Goal: Task Accomplishment & Management: Use online tool/utility

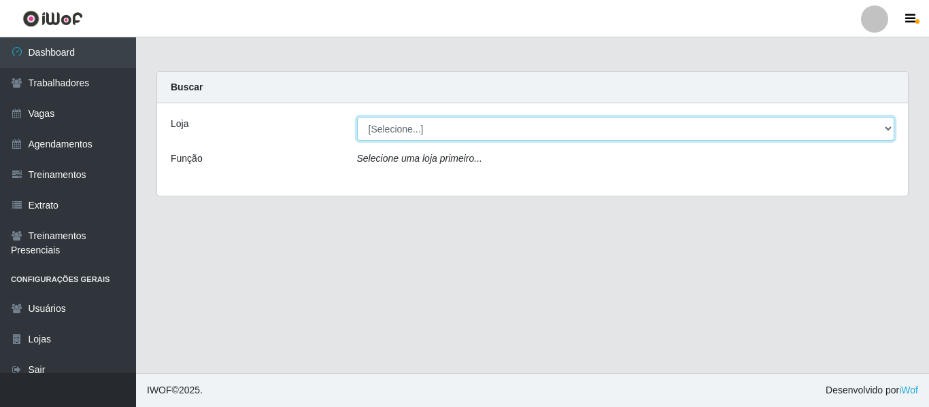
click at [408, 136] on select "[Selecione...] Varejão Supermercados" at bounding box center [626, 129] width 538 height 24
select select "237"
click at [357, 117] on select "[Selecione...] Varejão Supermercados" at bounding box center [626, 129] width 538 height 24
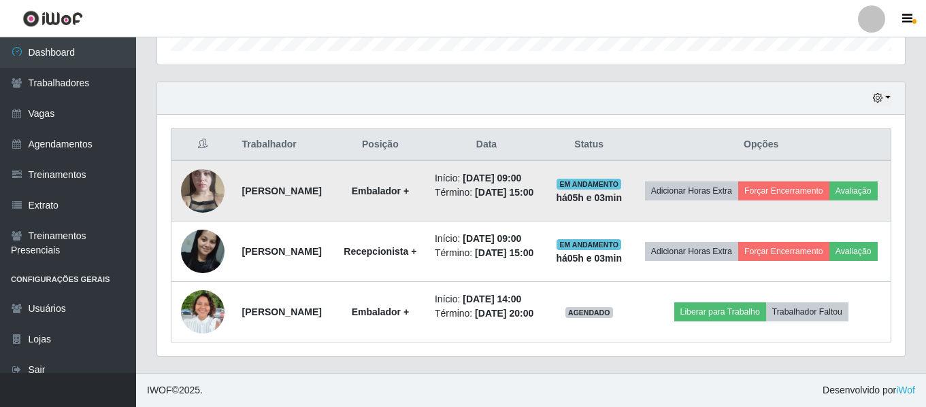
scroll to position [509, 0]
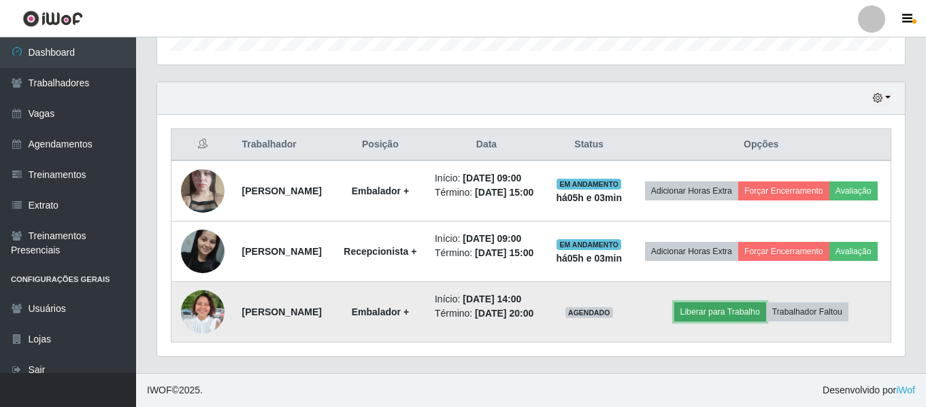
click at [719, 303] on button "Liberar para Trabalho" at bounding box center [720, 312] width 92 height 19
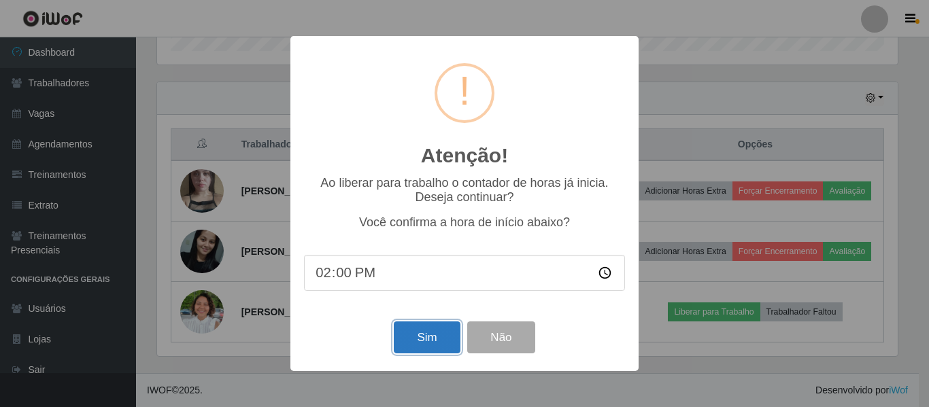
click at [426, 347] on button "Sim" at bounding box center [427, 338] width 66 height 32
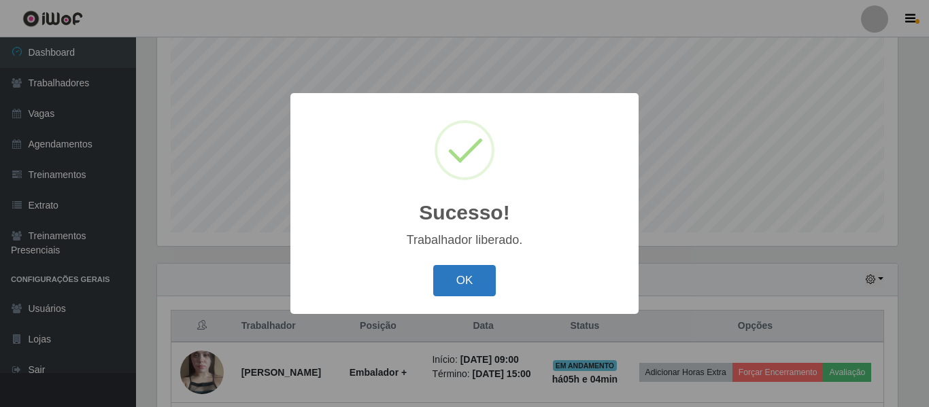
click at [450, 284] on button "OK" at bounding box center [464, 281] width 63 height 32
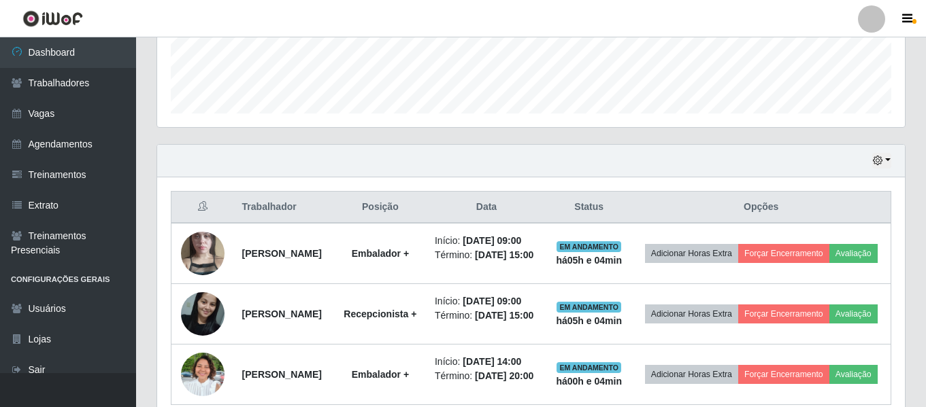
scroll to position [441, 0]
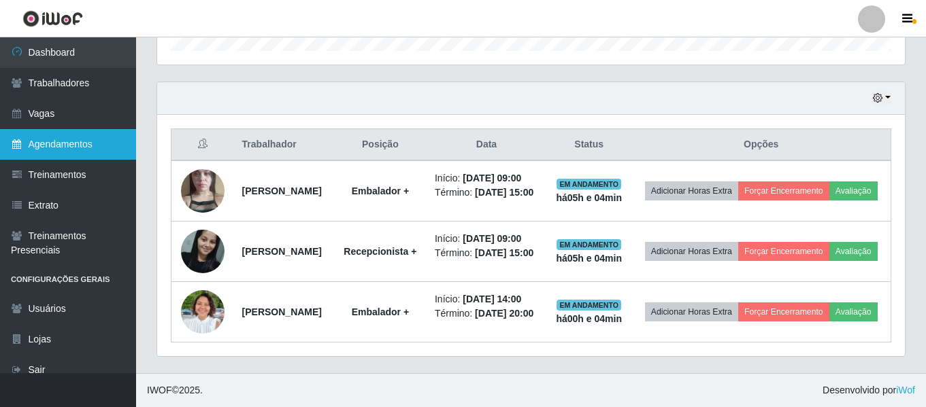
click at [63, 143] on link "Agendamentos" at bounding box center [68, 144] width 136 height 31
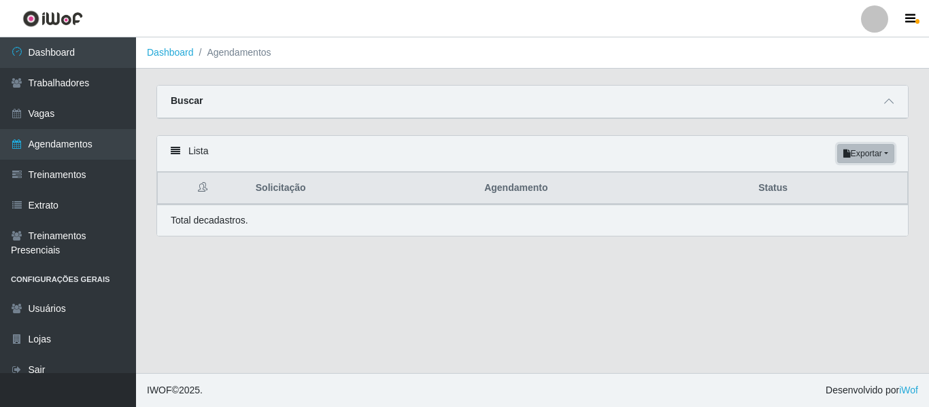
click at [884, 160] on button "Exportar" at bounding box center [865, 153] width 57 height 19
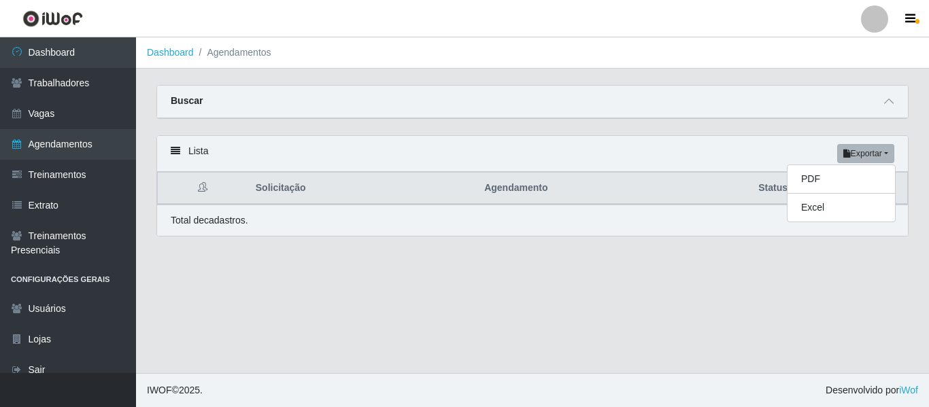
click at [900, 100] on div "Buscar" at bounding box center [532, 102] width 751 height 33
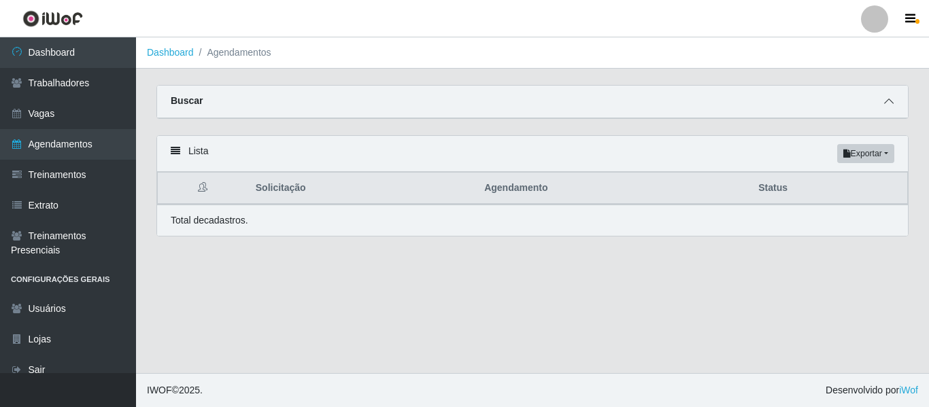
click at [890, 105] on icon at bounding box center [889, 102] width 10 height 10
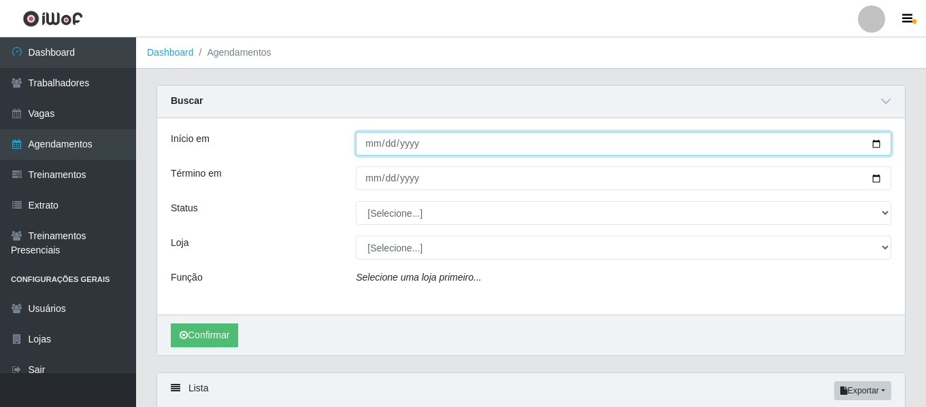
click at [484, 143] on input "Início em" at bounding box center [623, 144] width 535 height 24
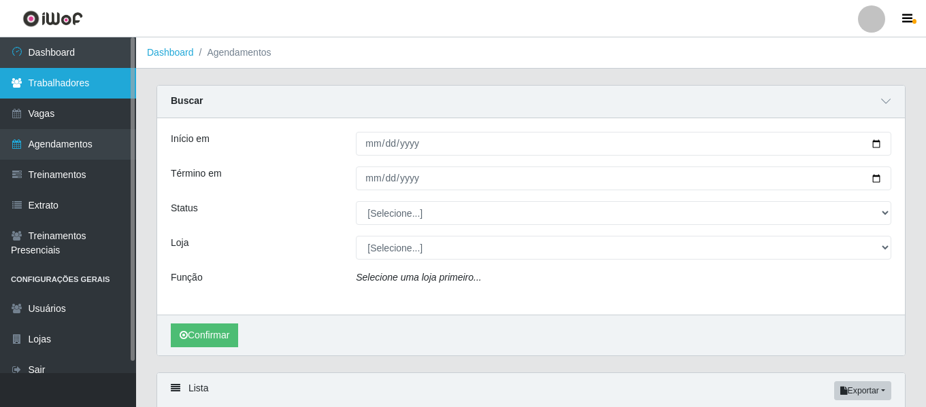
click at [107, 88] on link "Trabalhadores" at bounding box center [68, 83] width 136 height 31
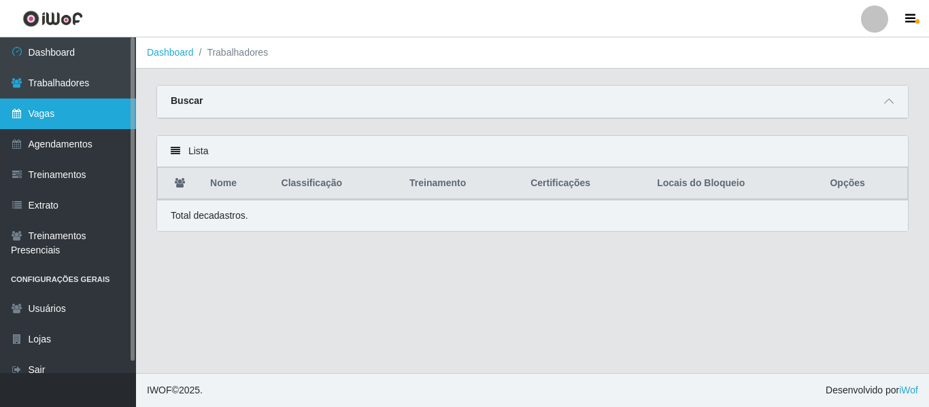
click at [97, 105] on link "Vagas" at bounding box center [68, 114] width 136 height 31
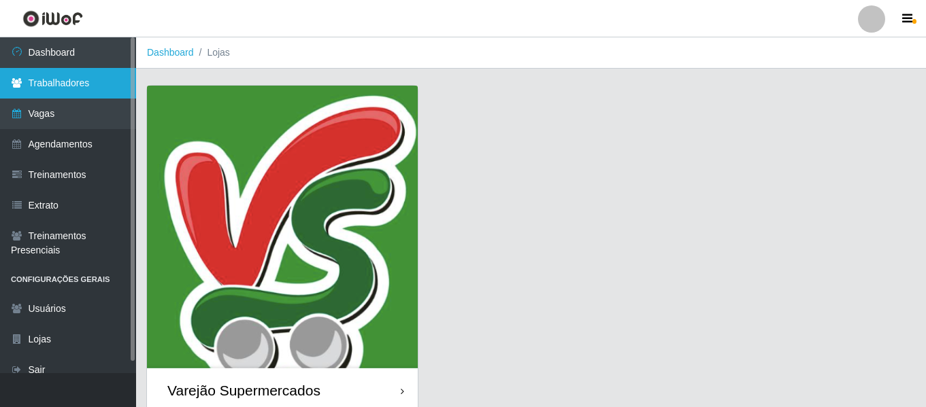
click at [87, 78] on link "Trabalhadores" at bounding box center [68, 83] width 136 height 31
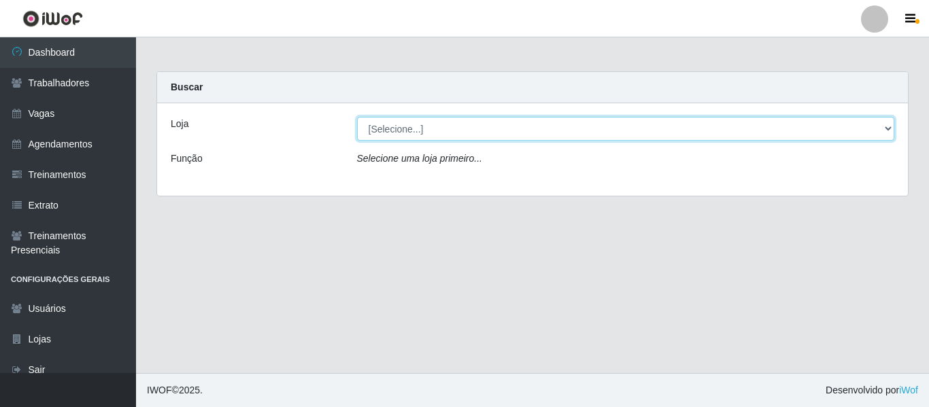
click at [390, 125] on select "[Selecione...] Varejão Supermercados" at bounding box center [626, 129] width 538 height 24
click at [357, 117] on select "[Selecione...] Varejão Supermercados" at bounding box center [626, 129] width 538 height 24
click at [428, 128] on select "[Selecione...] Varejão Supermercados" at bounding box center [626, 129] width 538 height 24
select select "237"
click at [357, 117] on select "[Selecione...] Varejão Supermercados" at bounding box center [626, 129] width 538 height 24
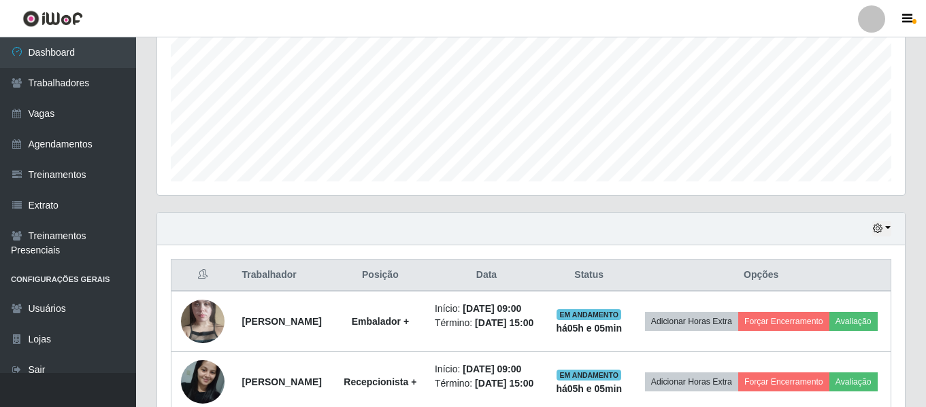
scroll to position [237, 0]
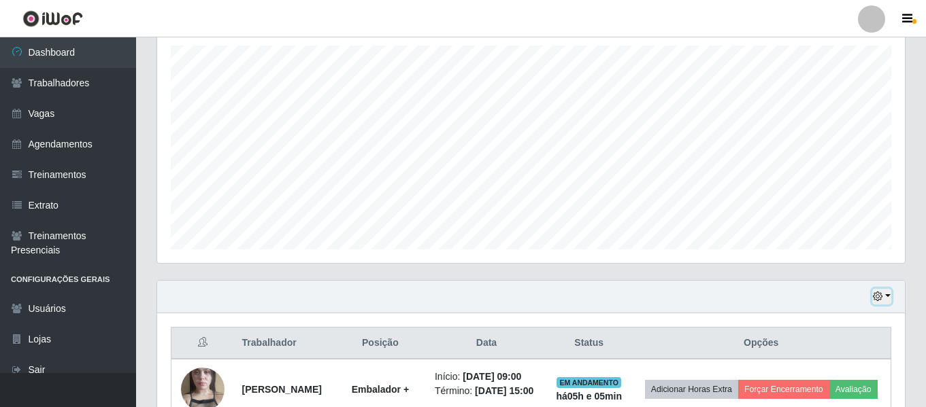
click at [890, 293] on button "button" at bounding box center [881, 297] width 19 height 16
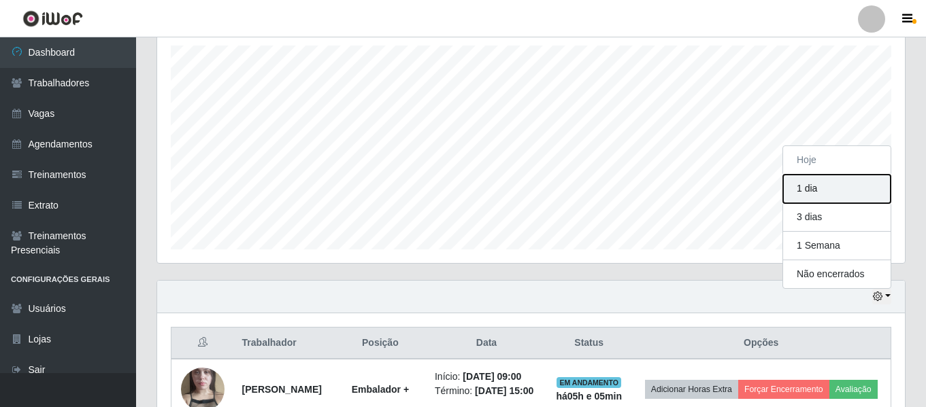
click at [811, 188] on button "1 dia" at bounding box center [836, 189] width 107 height 29
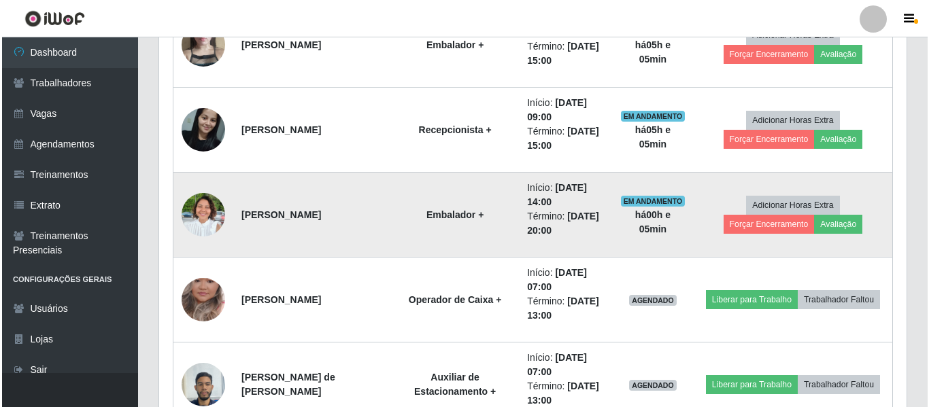
scroll to position [662, 0]
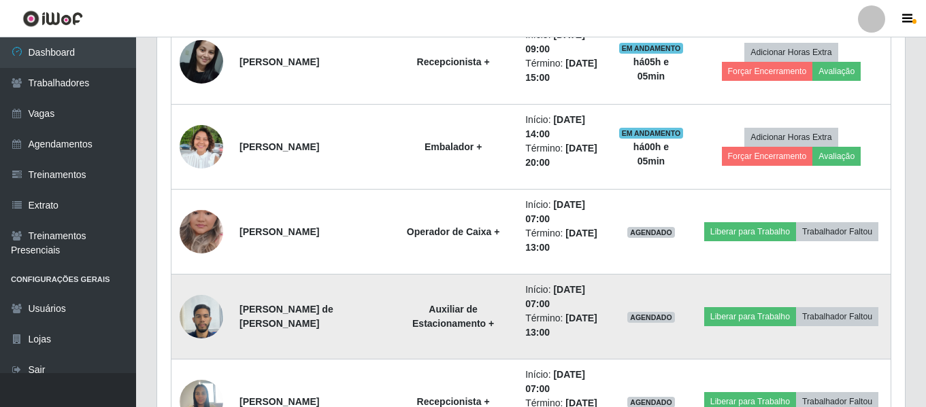
click at [199, 320] on img at bounding box center [202, 317] width 44 height 58
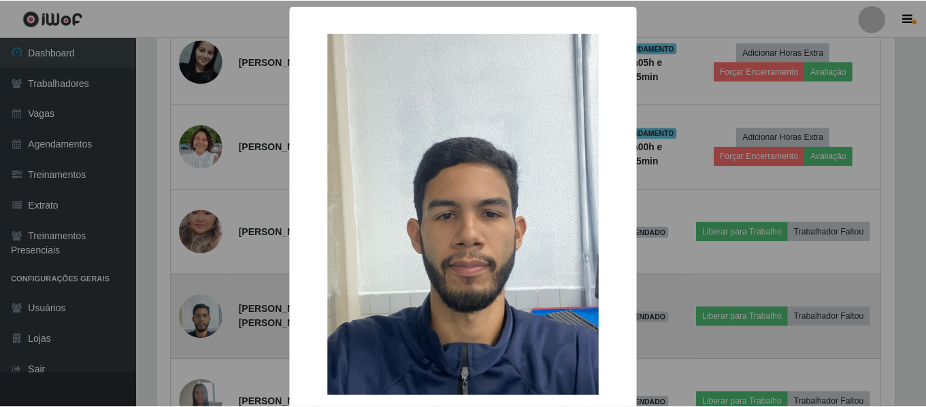
scroll to position [282, 741]
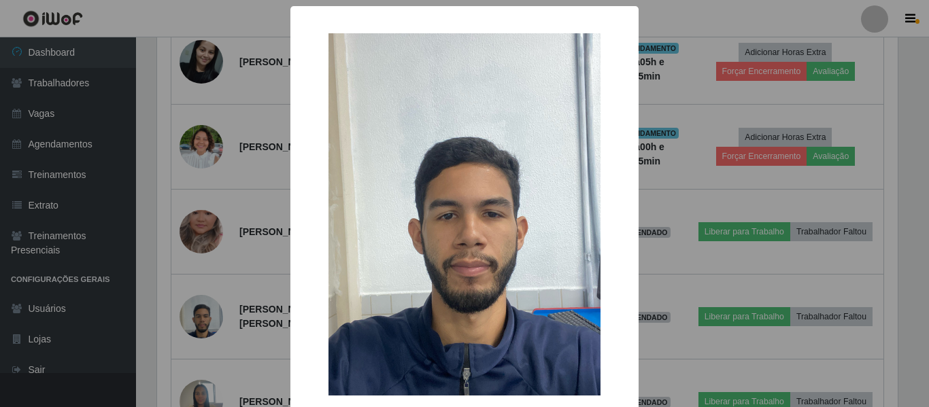
click at [197, 318] on div "× OK Cancel" at bounding box center [464, 203] width 929 height 407
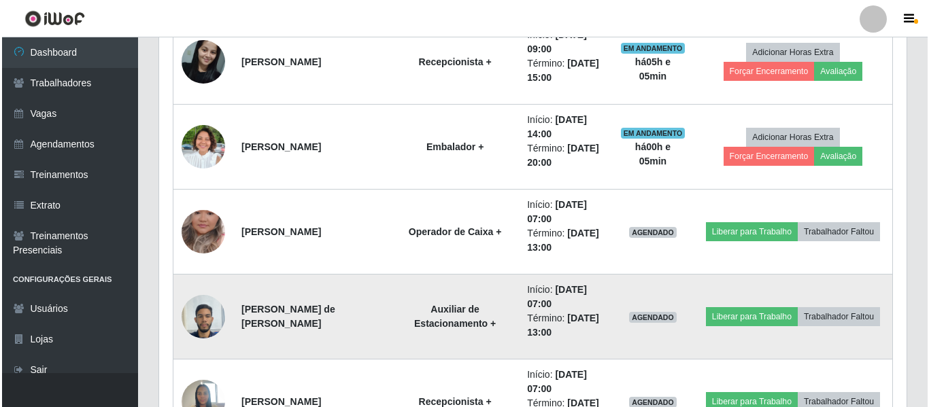
scroll to position [730, 0]
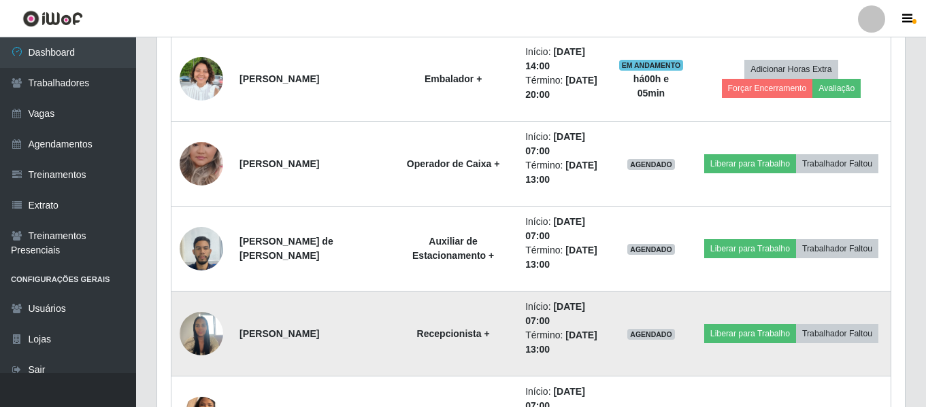
click at [209, 328] on img at bounding box center [202, 334] width 44 height 58
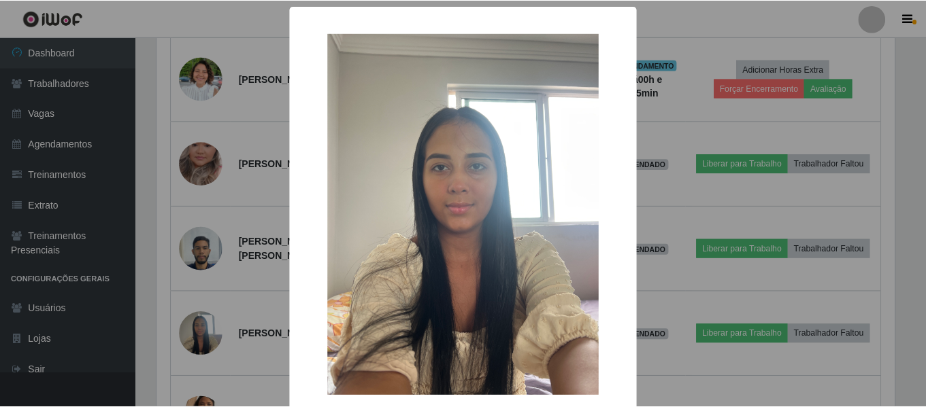
scroll to position [68, 0]
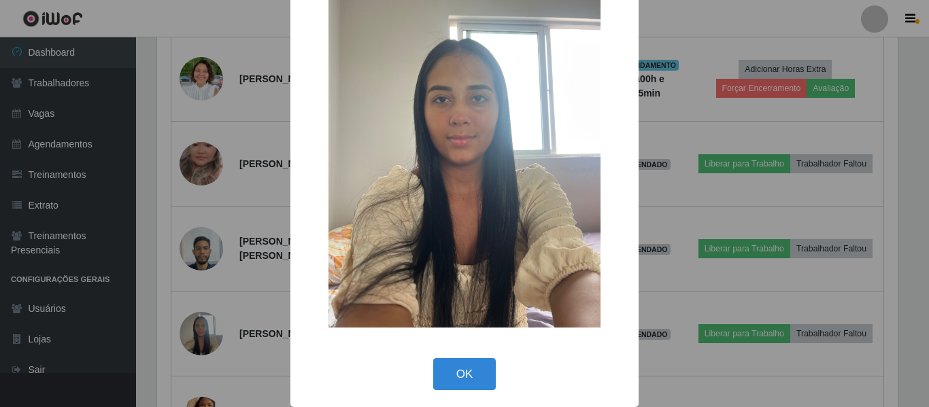
click at [242, 294] on div "× OK Cancel" at bounding box center [464, 203] width 929 height 407
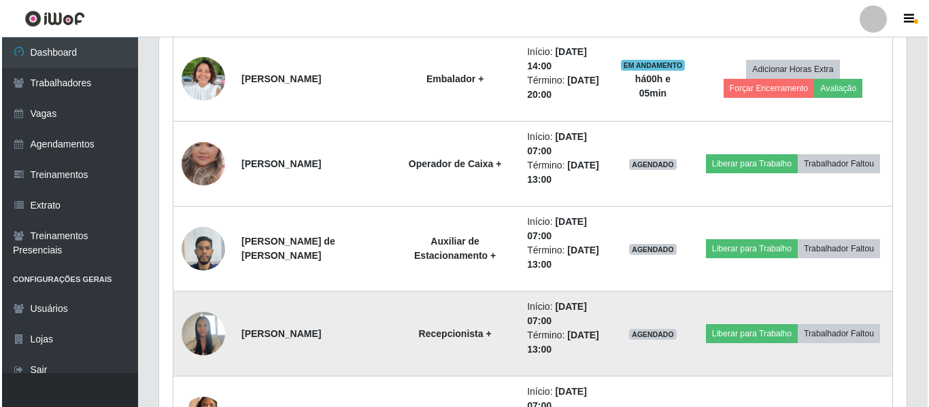
scroll to position [798, 0]
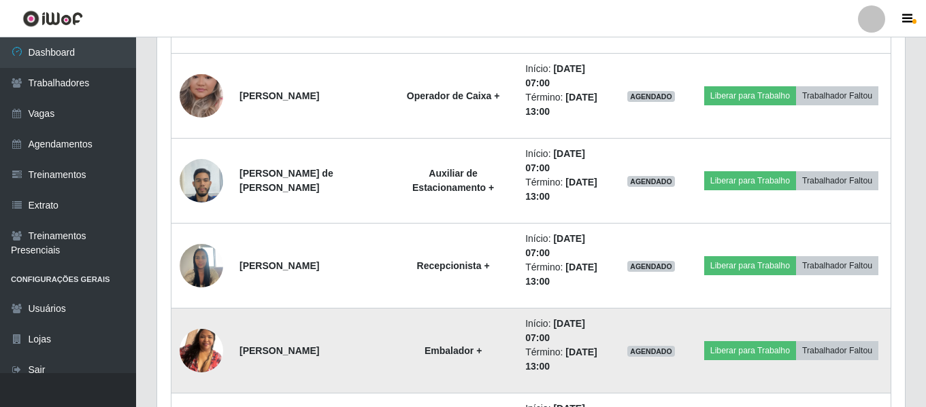
click at [203, 356] on img at bounding box center [202, 351] width 44 height 78
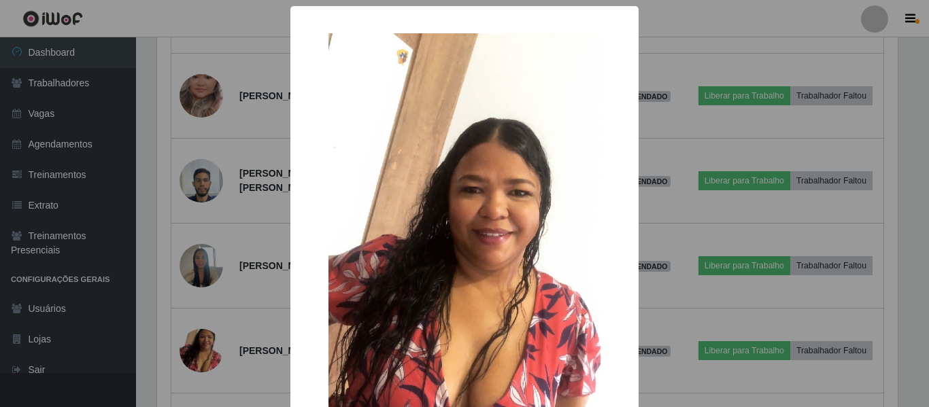
click at [218, 294] on div "× OK Cancel" at bounding box center [464, 203] width 929 height 407
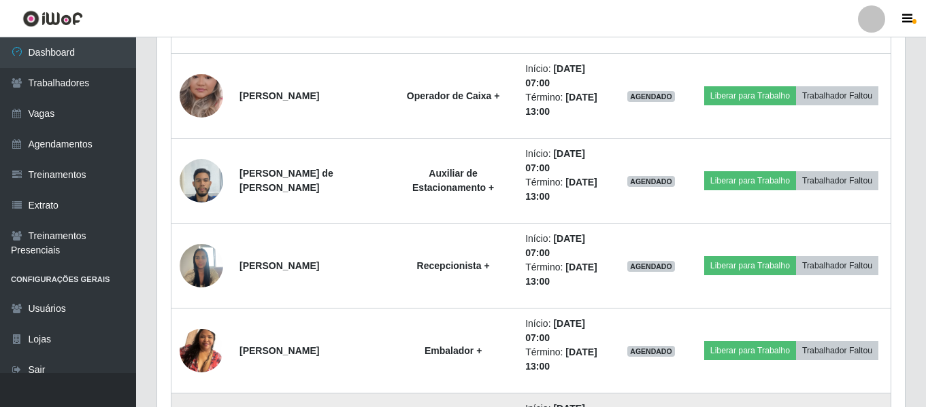
scroll to position [934, 0]
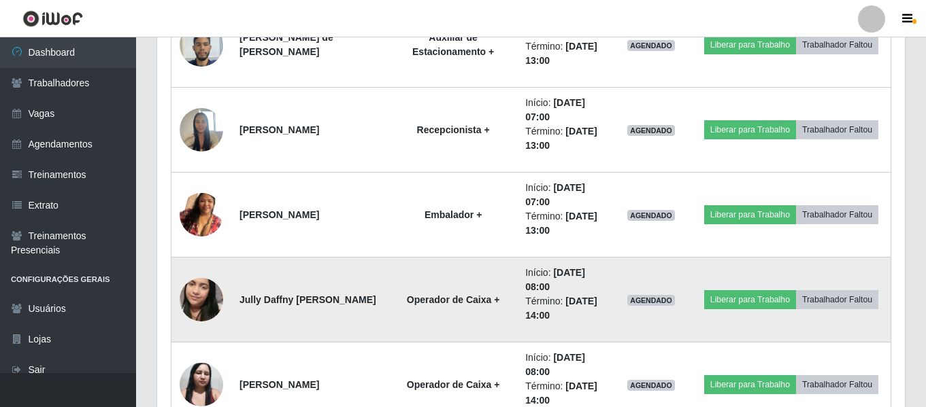
click at [207, 299] on img at bounding box center [202, 300] width 44 height 78
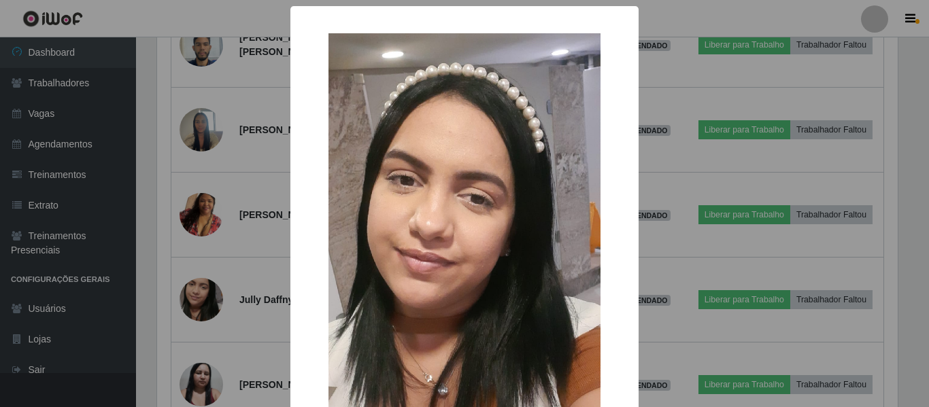
click at [192, 243] on div "× OK Cancel" at bounding box center [464, 203] width 929 height 407
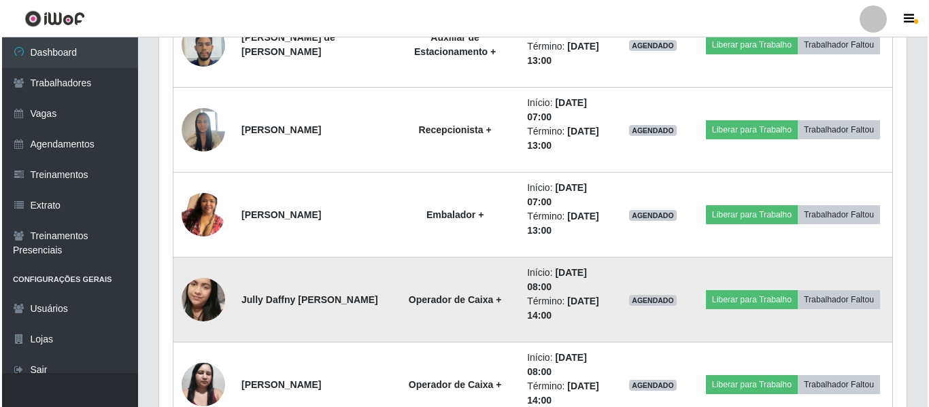
scroll to position [1002, 0]
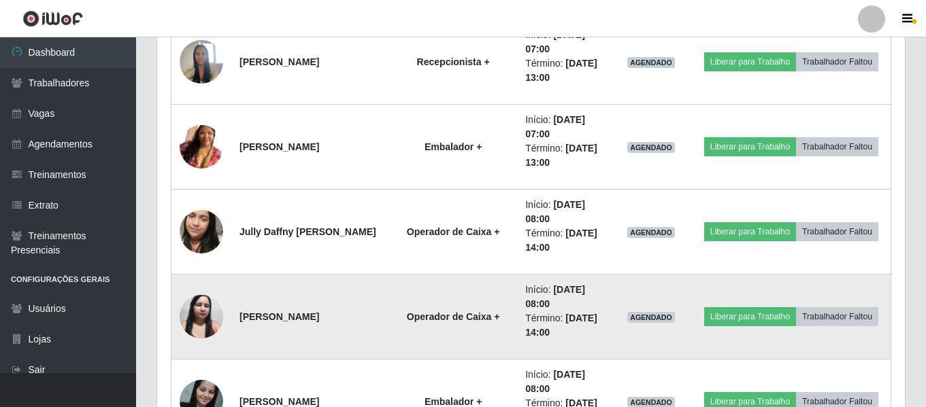
click at [197, 313] on img at bounding box center [202, 317] width 44 height 58
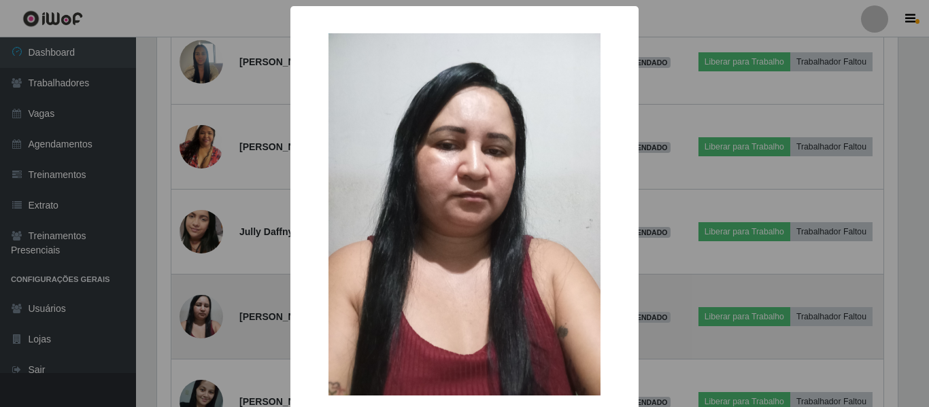
scroll to position [0, 0]
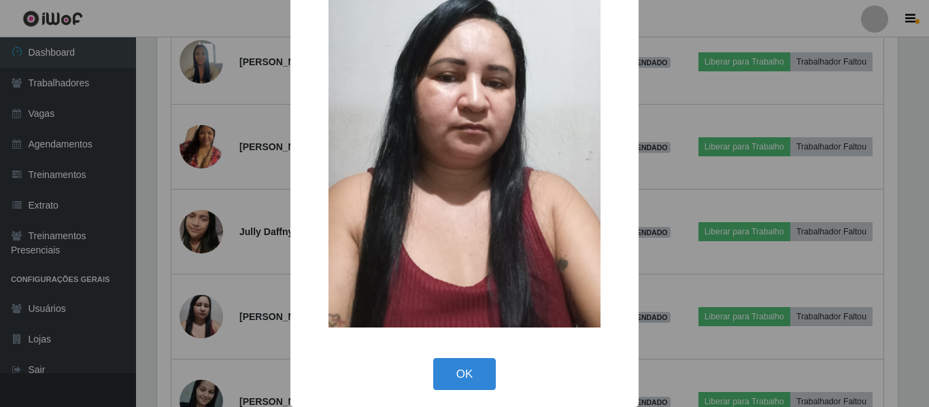
click at [252, 291] on div "× OK Cancel" at bounding box center [464, 203] width 929 height 407
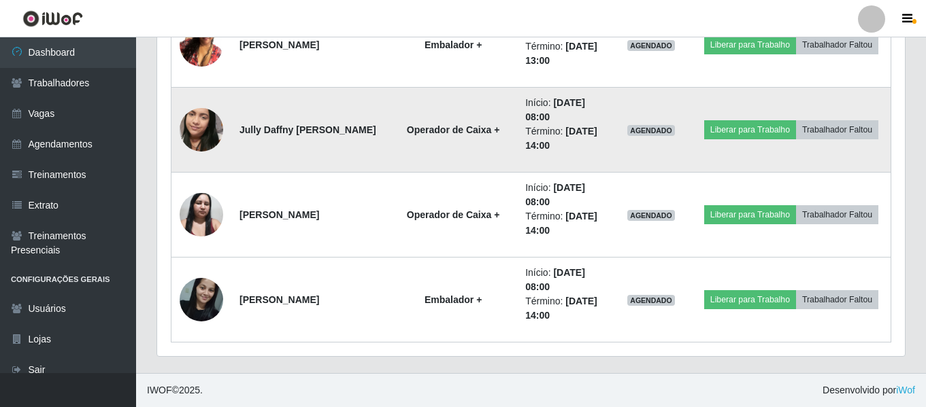
click at [205, 126] on img at bounding box center [202, 130] width 44 height 78
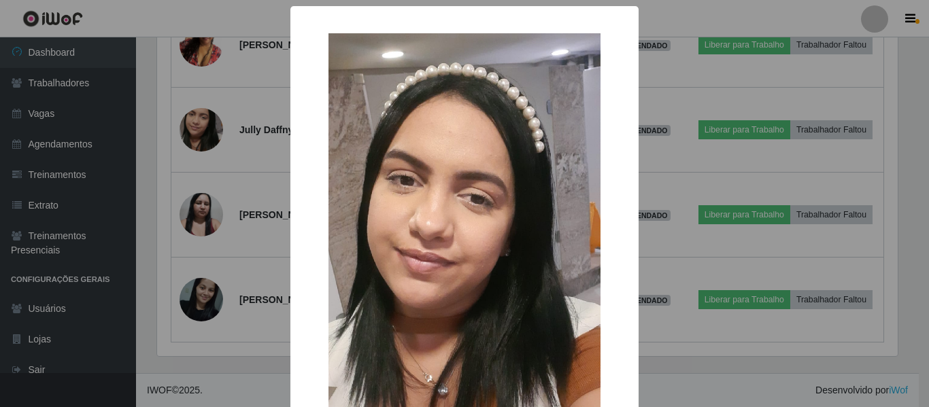
click at [193, 198] on div "× OK Cancel" at bounding box center [464, 203] width 929 height 407
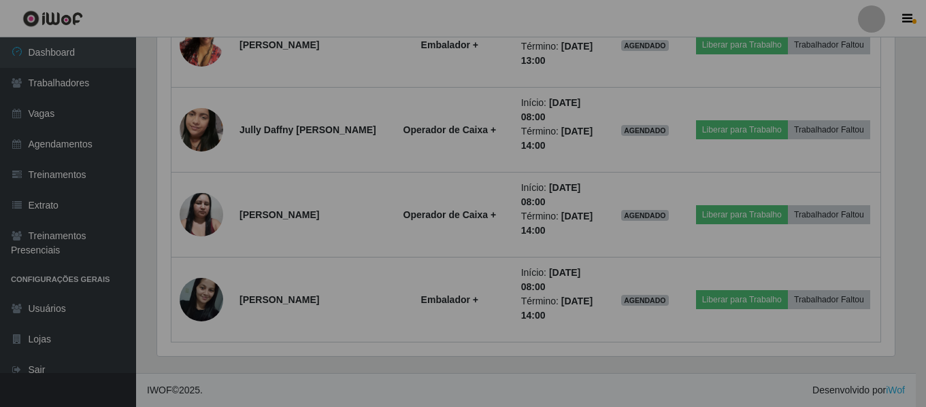
scroll to position [282, 747]
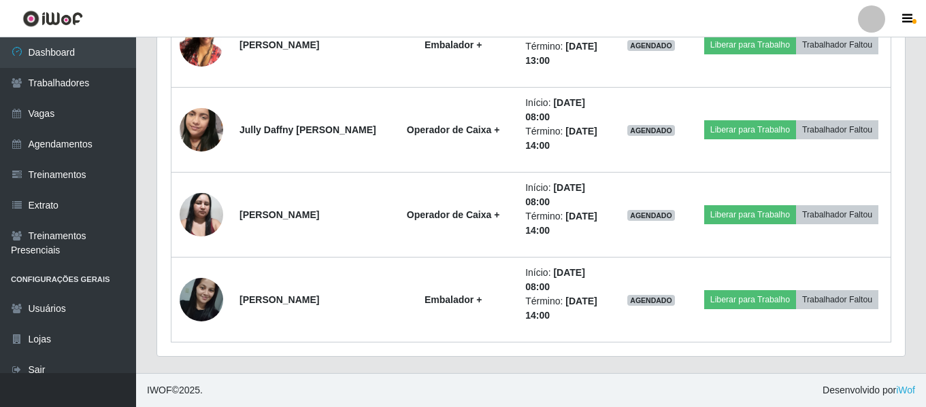
click at [193, 198] on img at bounding box center [202, 215] width 44 height 58
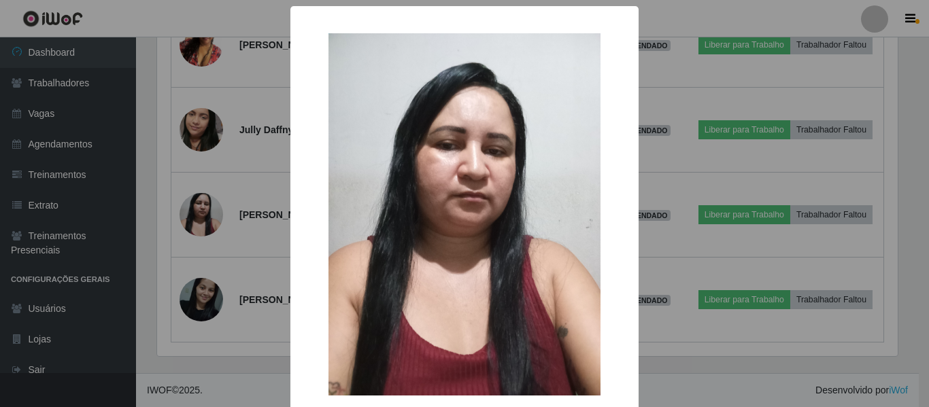
click at [232, 212] on div "× OK Cancel" at bounding box center [464, 203] width 929 height 407
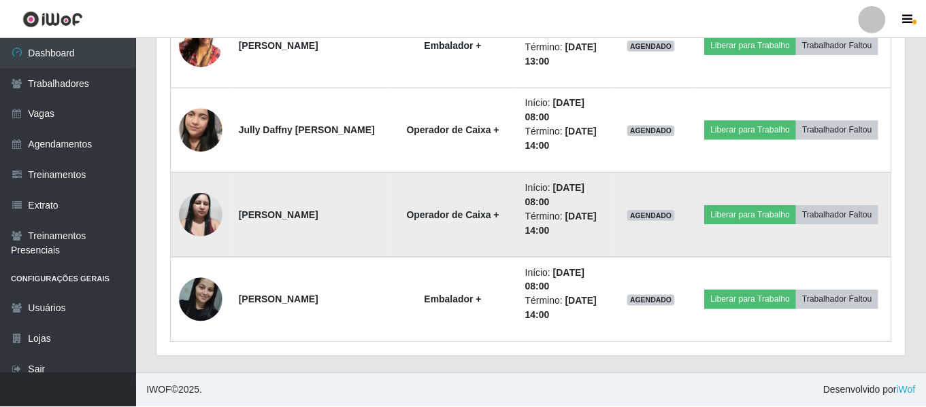
scroll to position [282, 747]
